Goal: Information Seeking & Learning: Learn about a topic

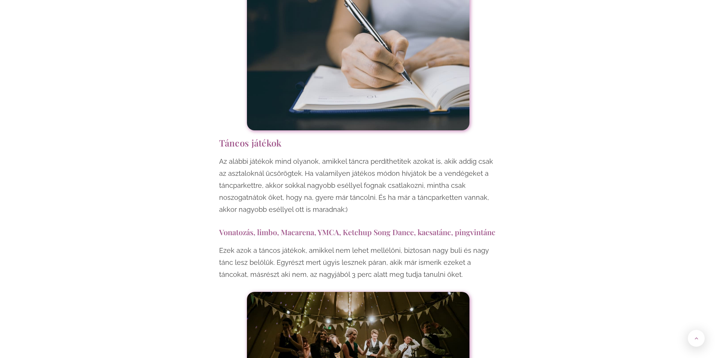
scroll to position [4813, 0]
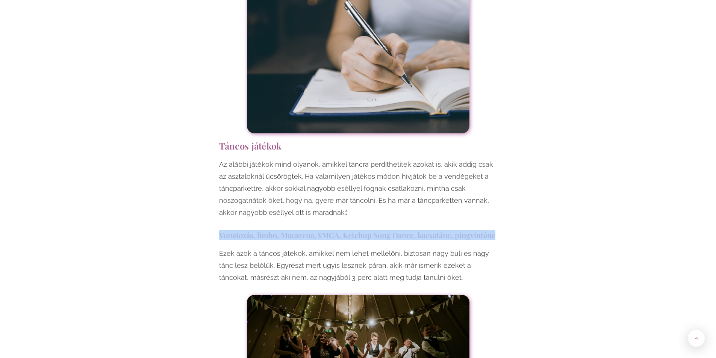
drag, startPoint x: 206, startPoint y: 158, endPoint x: 516, endPoint y: 151, distance: 309.9
click at [248, 230] on h3 "Vonatozás, limbo, Macarena, YMCA, Ketchup Song Dance, kacsatánc, pingvintánc" at bounding box center [358, 235] width 278 height 10
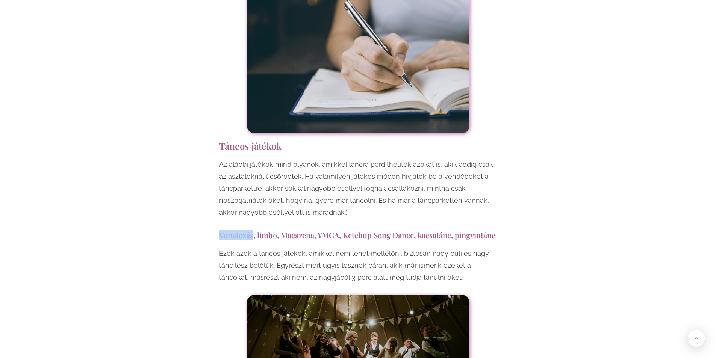
drag, startPoint x: 217, startPoint y: 149, endPoint x: 255, endPoint y: 152, distance: 37.3
copy h3 "Vonatozás"
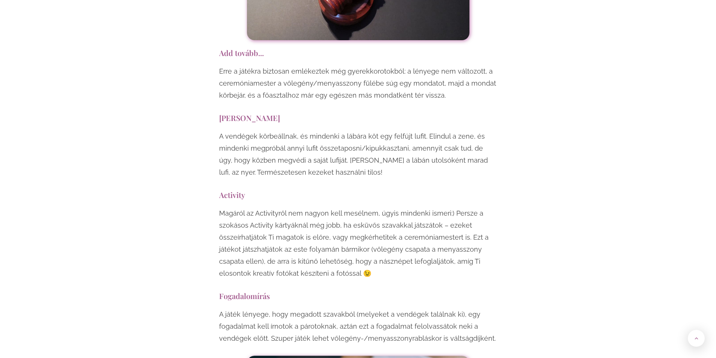
scroll to position [4475, 0]
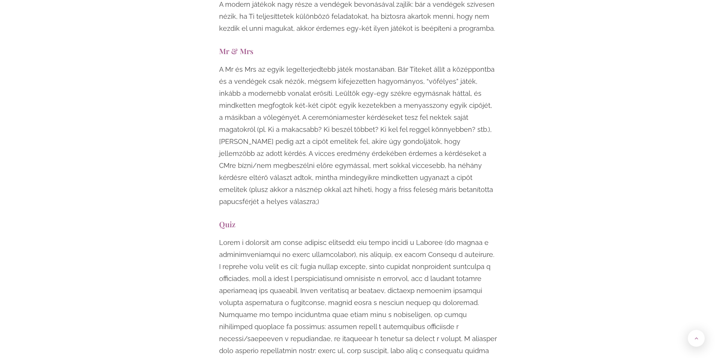
scroll to position [2745, 0]
